Goal: Register for event/course

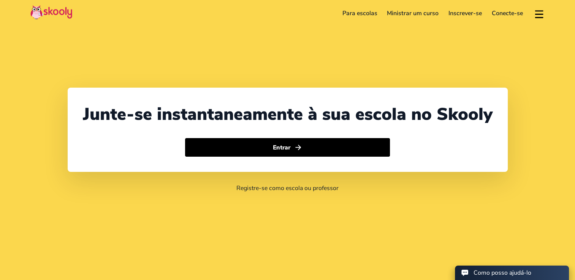
select select "1"
select select "[GEOGRAPHIC_DATA]"
select select "America/New_York"
click at [319, 188] on link "Registre-se como escola ou professor" at bounding box center [287, 188] width 102 height 8
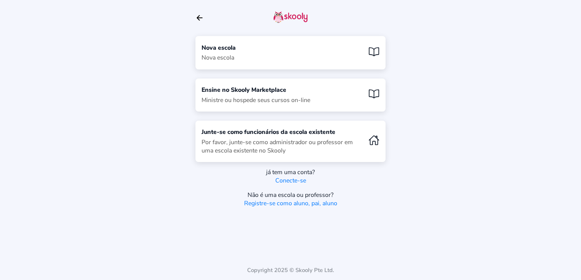
click at [310, 143] on div "Por favor, junte-se como administrador ou professor em uma escola existente no …" at bounding box center [281, 146] width 161 height 17
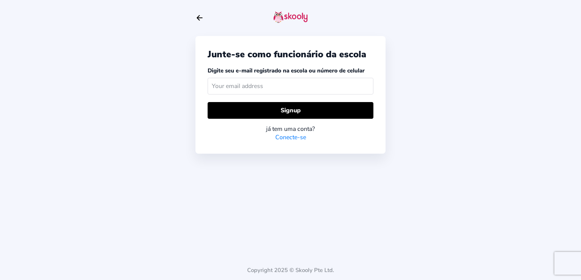
click at [304, 88] on input "text" at bounding box center [290, 86] width 166 height 16
